Goal: Transaction & Acquisition: Purchase product/service

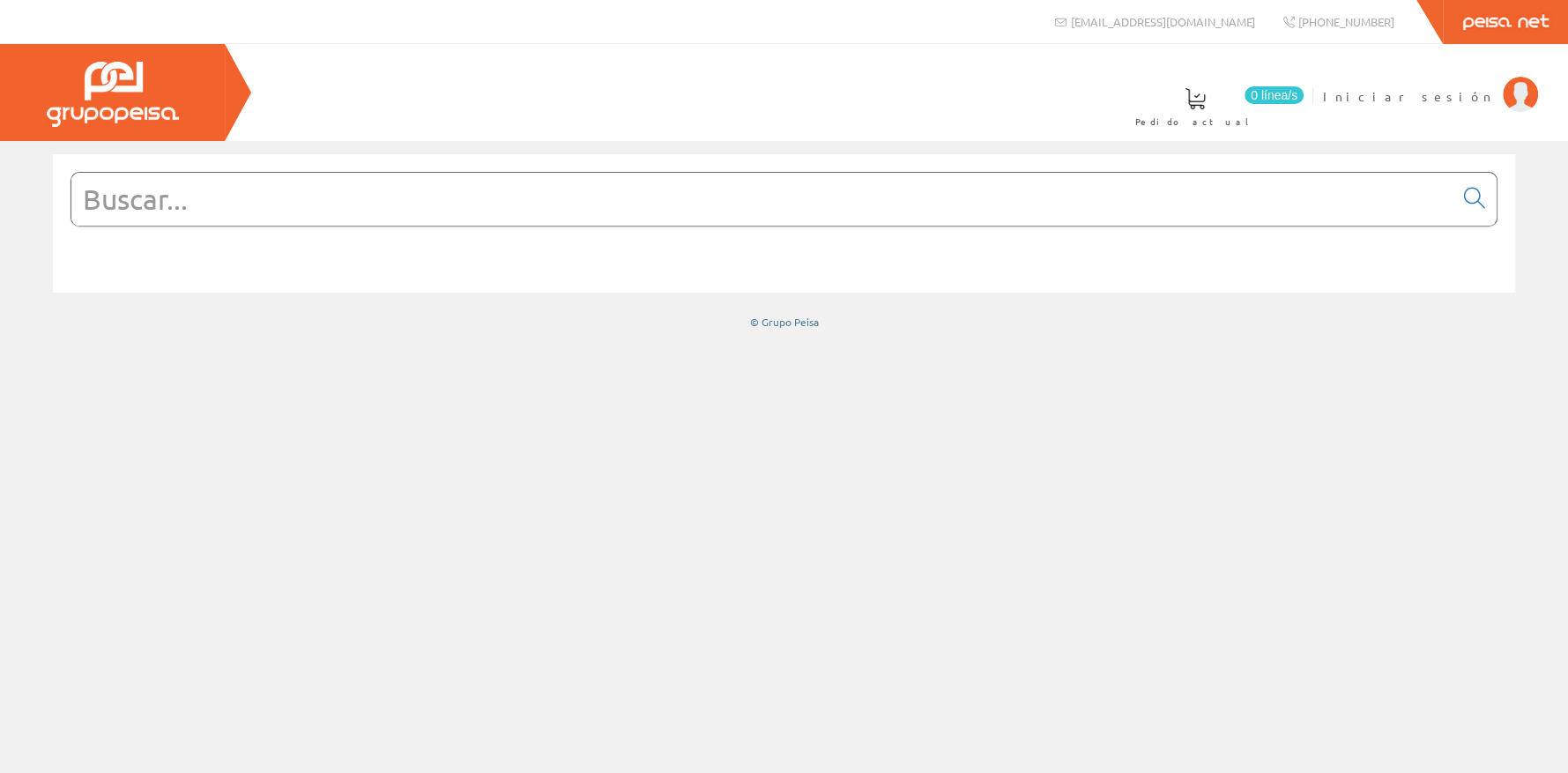
drag, startPoint x: 0, startPoint y: 0, endPoint x: 196, endPoint y: 204, distance: 282.9
click at [196, 204] on input "text" at bounding box center [762, 199] width 1382 height 52
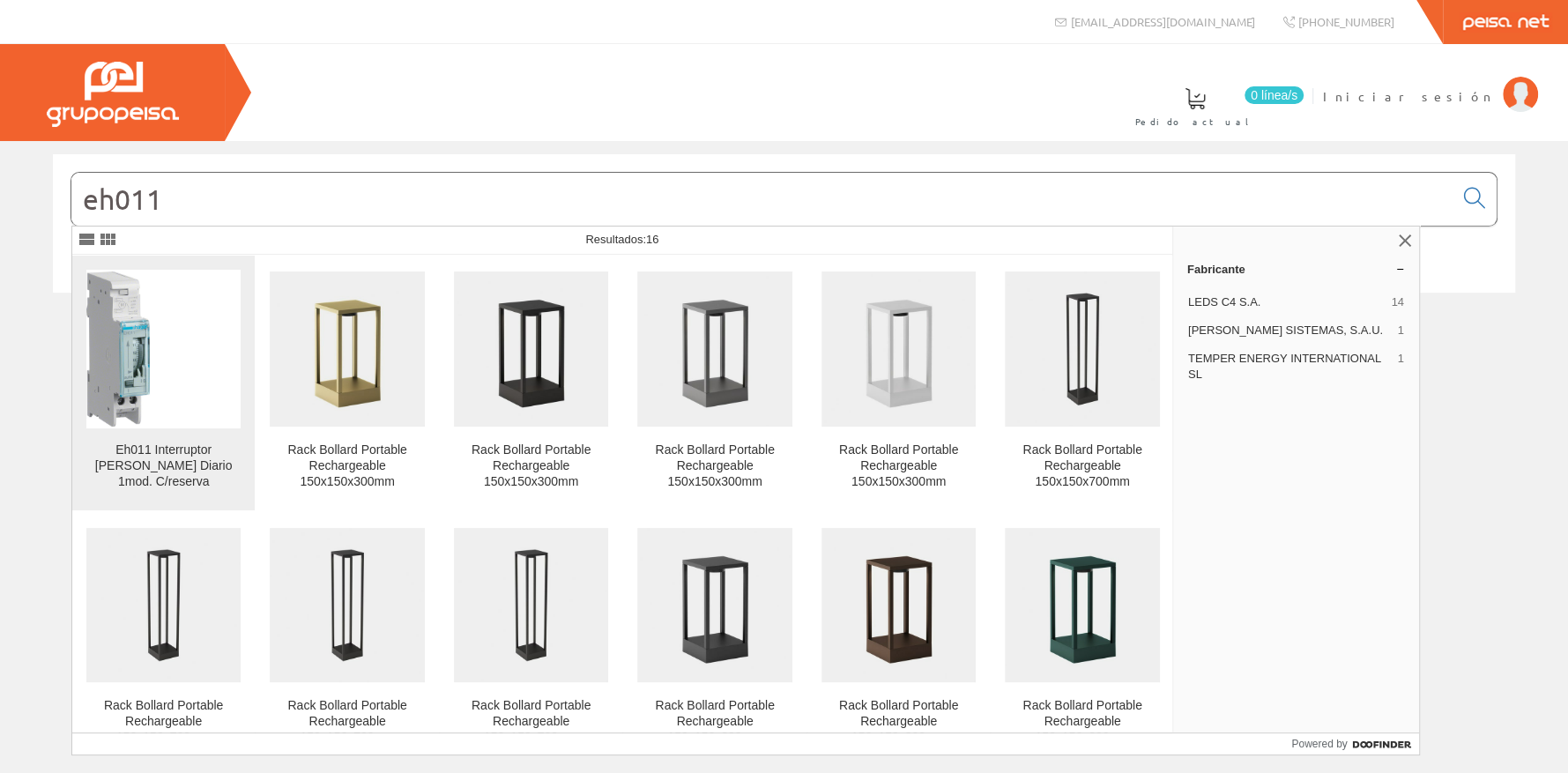
type input "eh011"
click at [177, 376] on img at bounding box center [163, 349] width 154 height 154
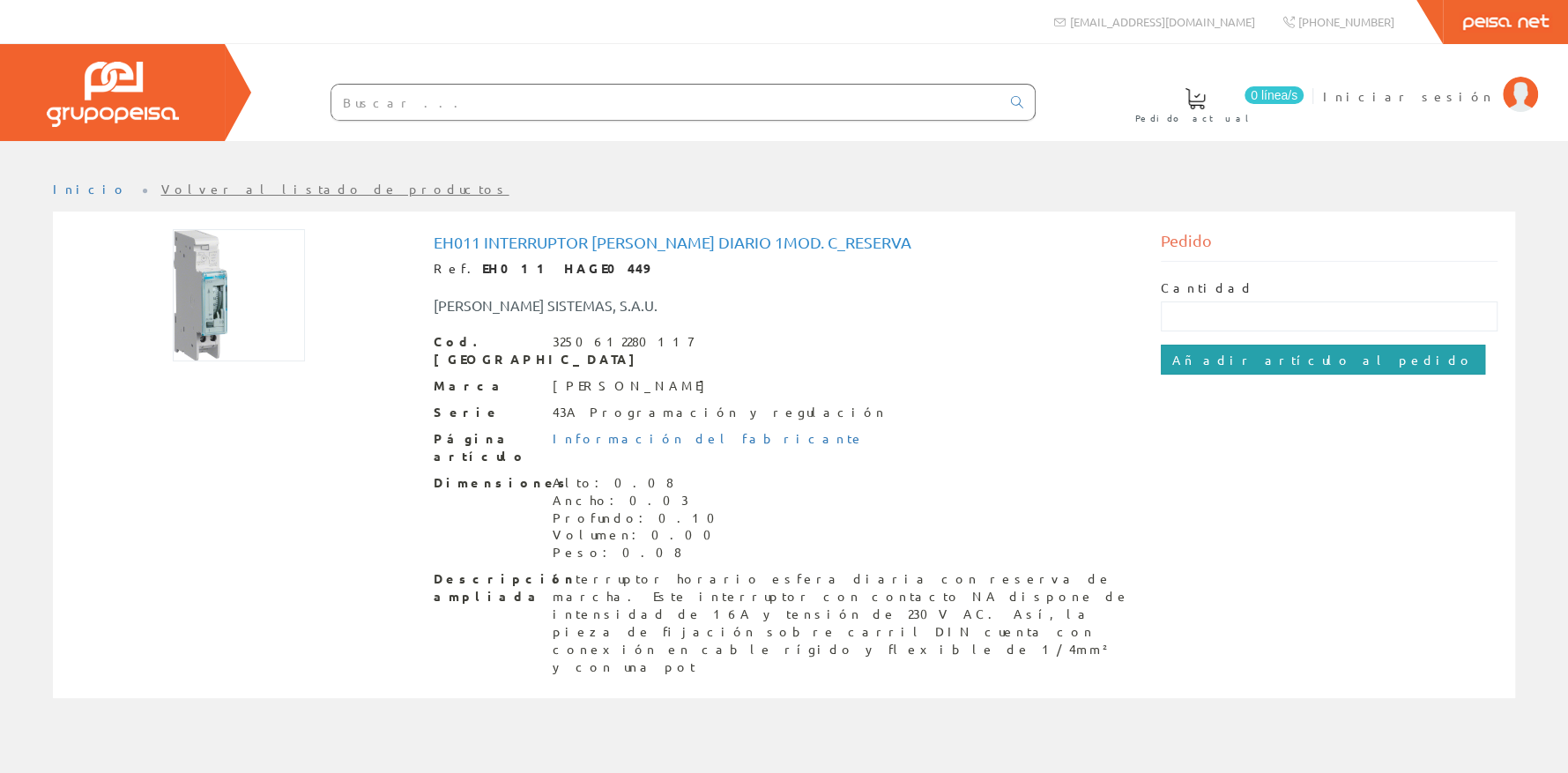
click at [1278, 355] on input "Añadir artículo al pedido" at bounding box center [1322, 359] width 324 height 30
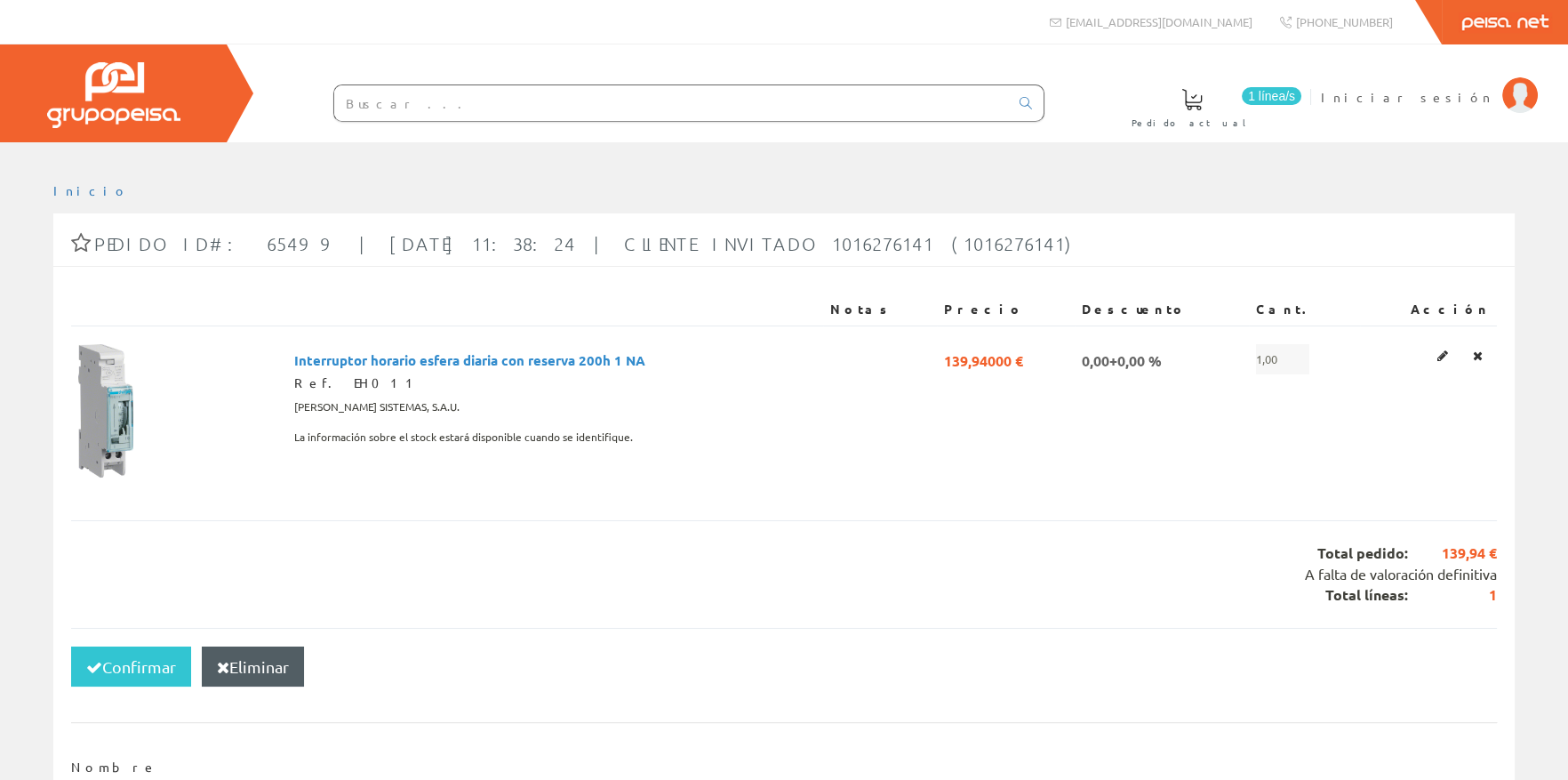
click at [352, 112] on input "text" at bounding box center [671, 103] width 675 height 35
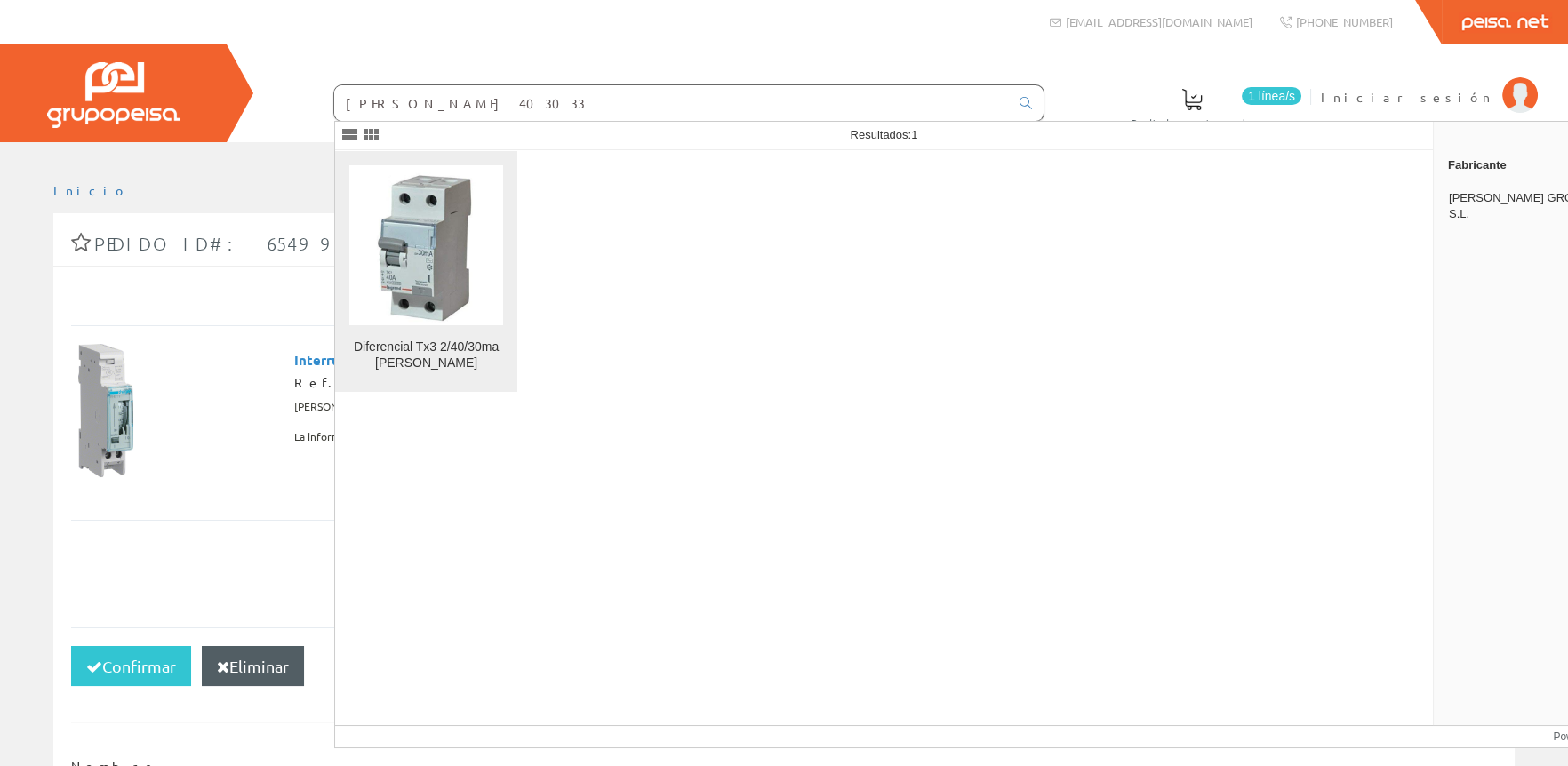
type input "legrand 403033"
click at [479, 278] on img at bounding box center [426, 245] width 154 height 154
